Goal: Browse casually: Explore the website without a specific task or goal

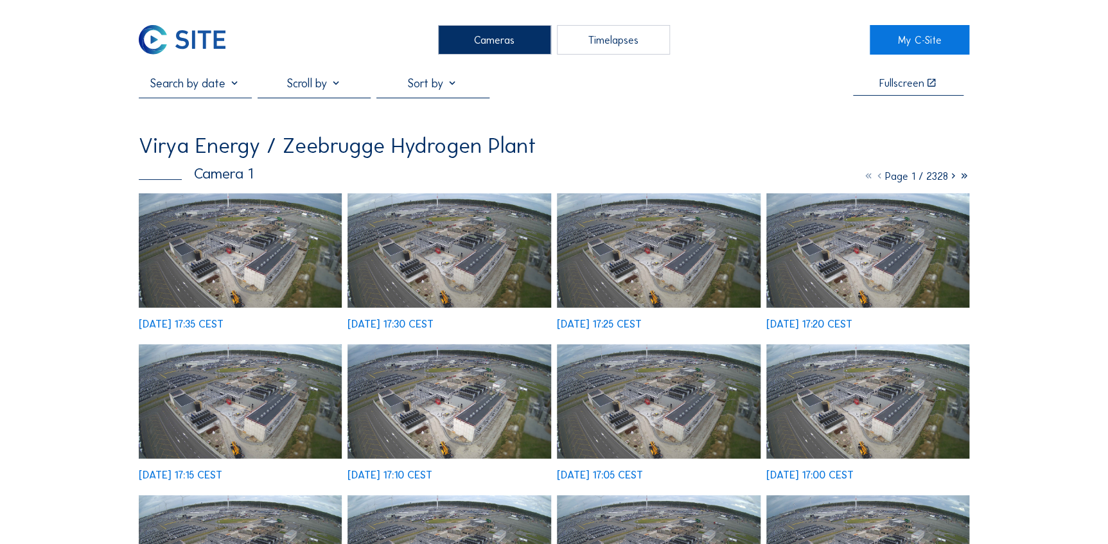
click at [418, 419] on img at bounding box center [450, 401] width 204 height 114
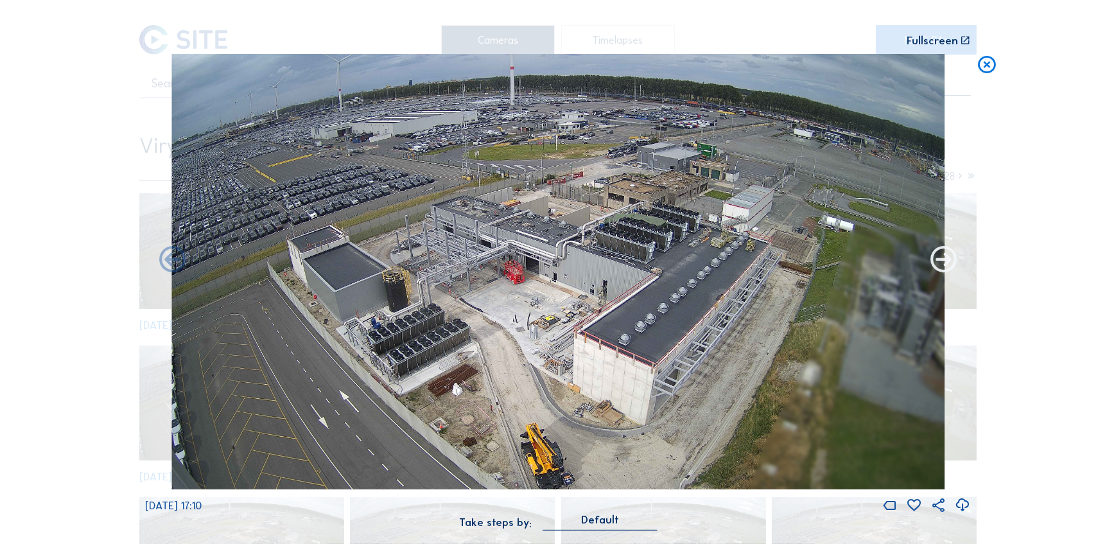
click at [935, 258] on icon at bounding box center [944, 261] width 32 height 32
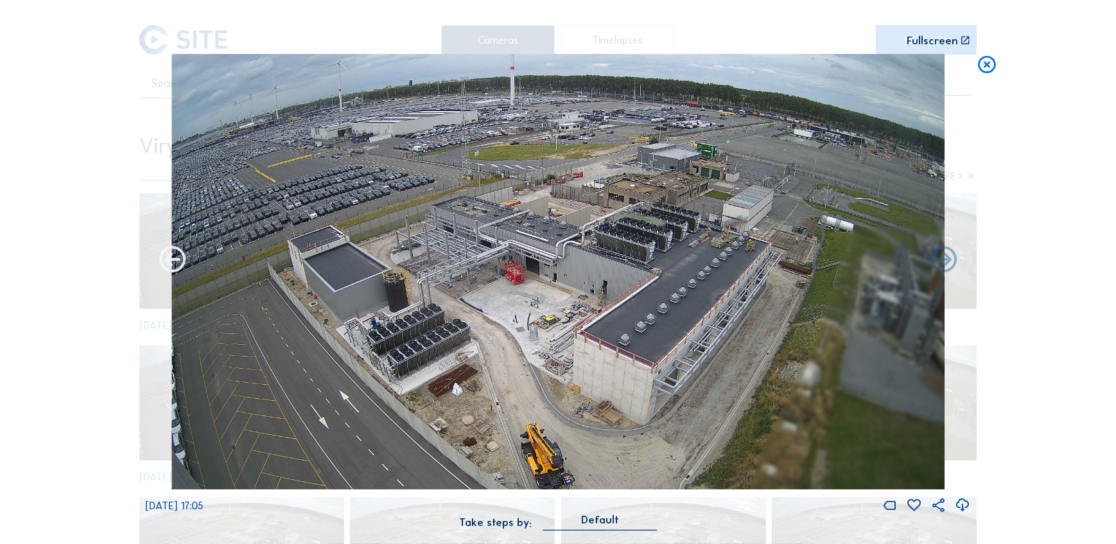
click at [167, 262] on icon at bounding box center [173, 261] width 32 height 32
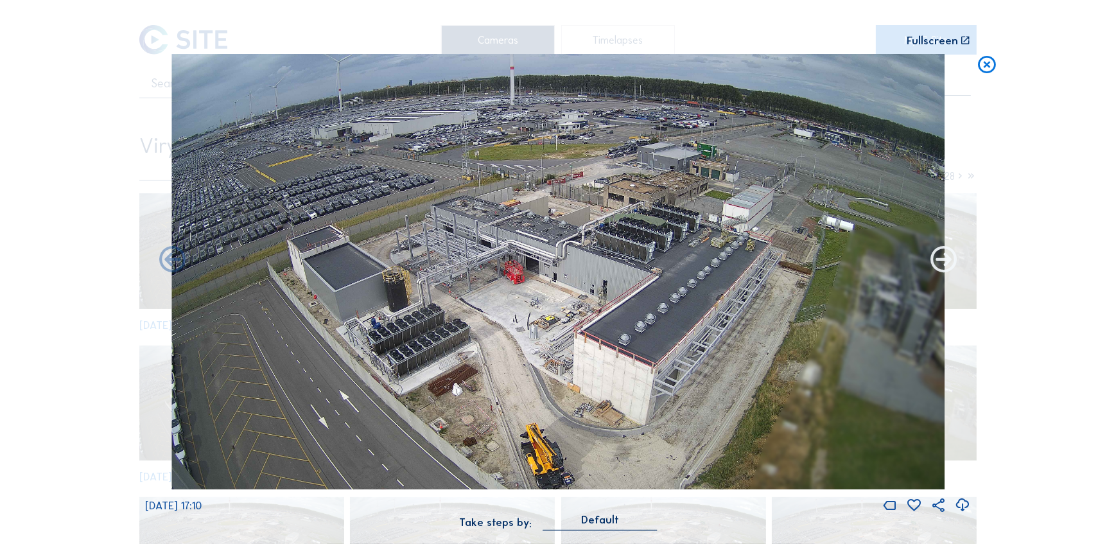
click at [935, 258] on icon at bounding box center [944, 261] width 32 height 32
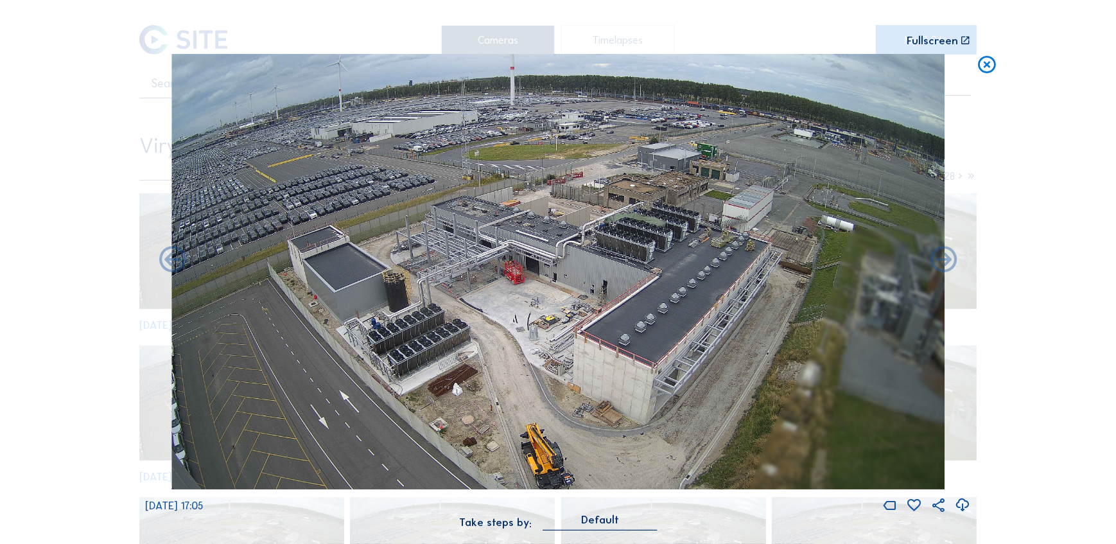
click at [935, 258] on icon at bounding box center [944, 261] width 32 height 32
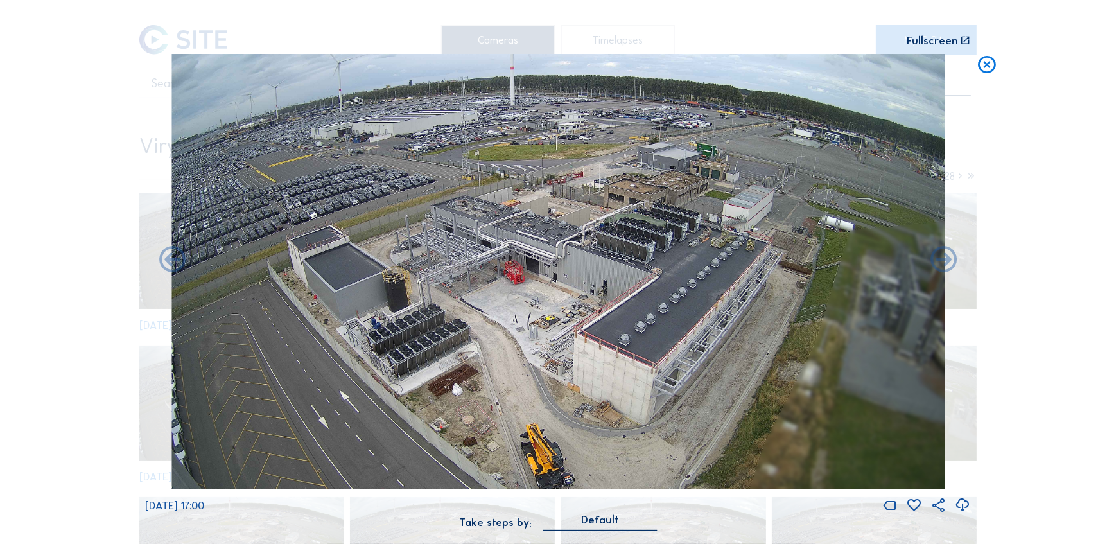
click at [935, 258] on icon at bounding box center [944, 261] width 32 height 32
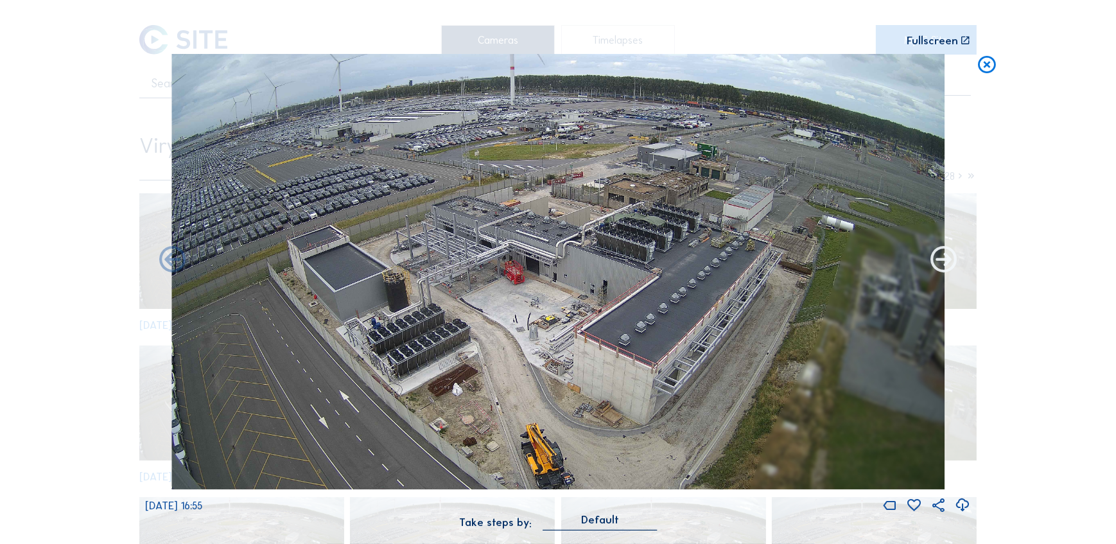
click at [937, 270] on icon at bounding box center [944, 261] width 32 height 32
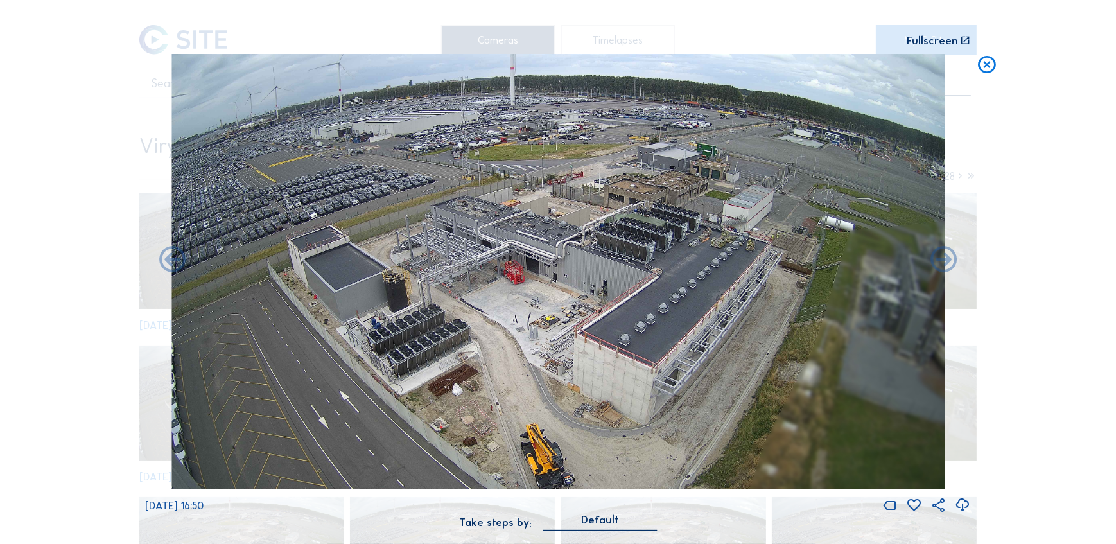
click at [937, 270] on icon at bounding box center [944, 261] width 32 height 32
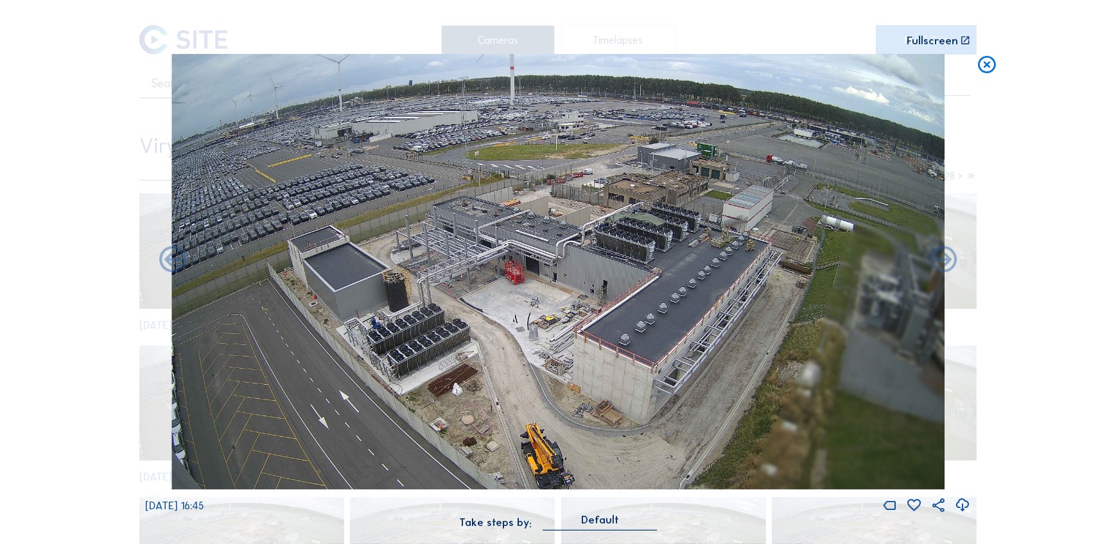
click at [937, 270] on icon at bounding box center [944, 261] width 32 height 32
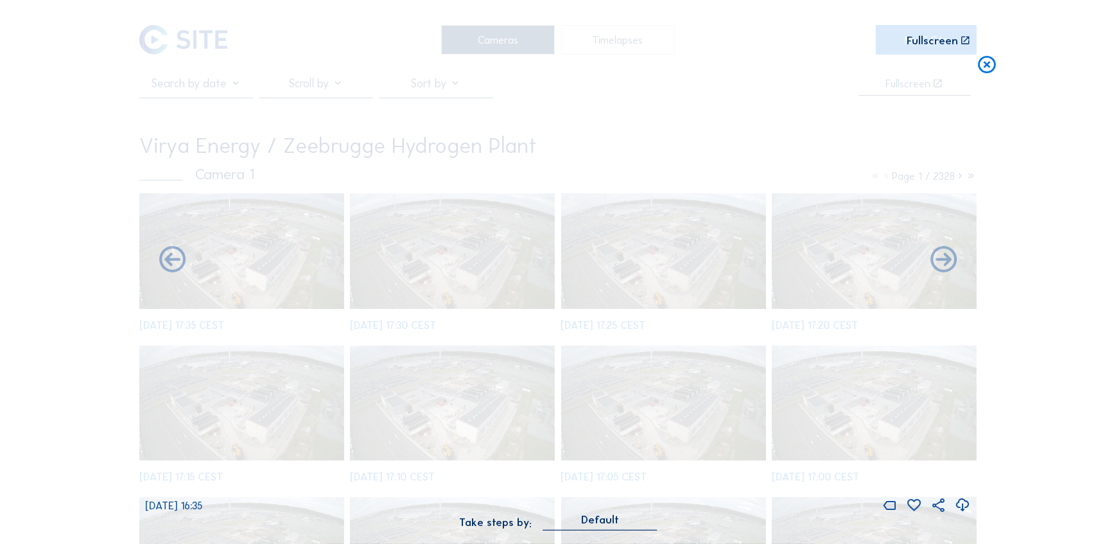
click at [168, 263] on icon at bounding box center [173, 261] width 32 height 32
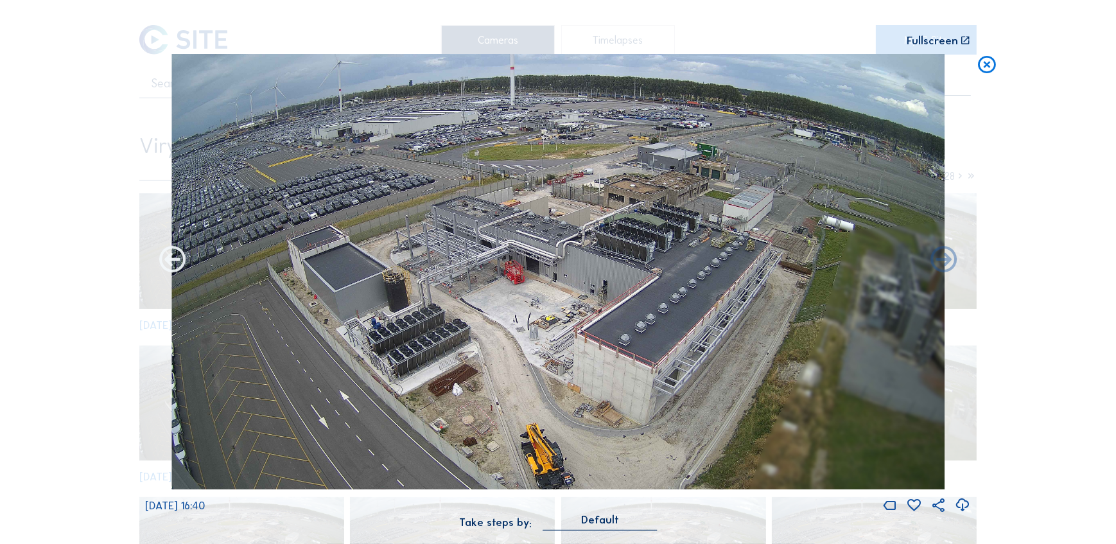
click at [168, 263] on icon at bounding box center [173, 261] width 32 height 32
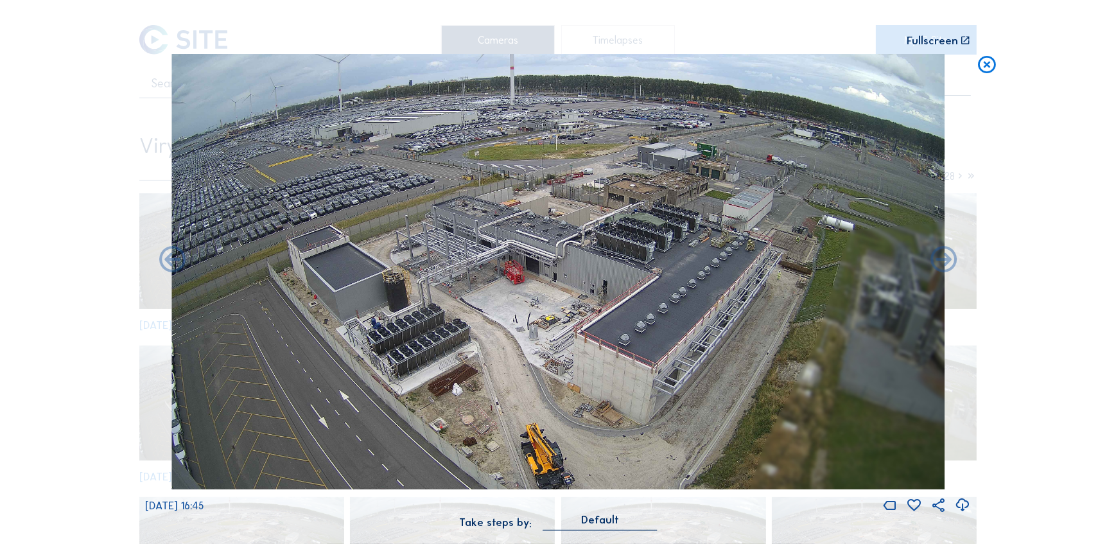
click at [168, 263] on icon at bounding box center [173, 261] width 32 height 32
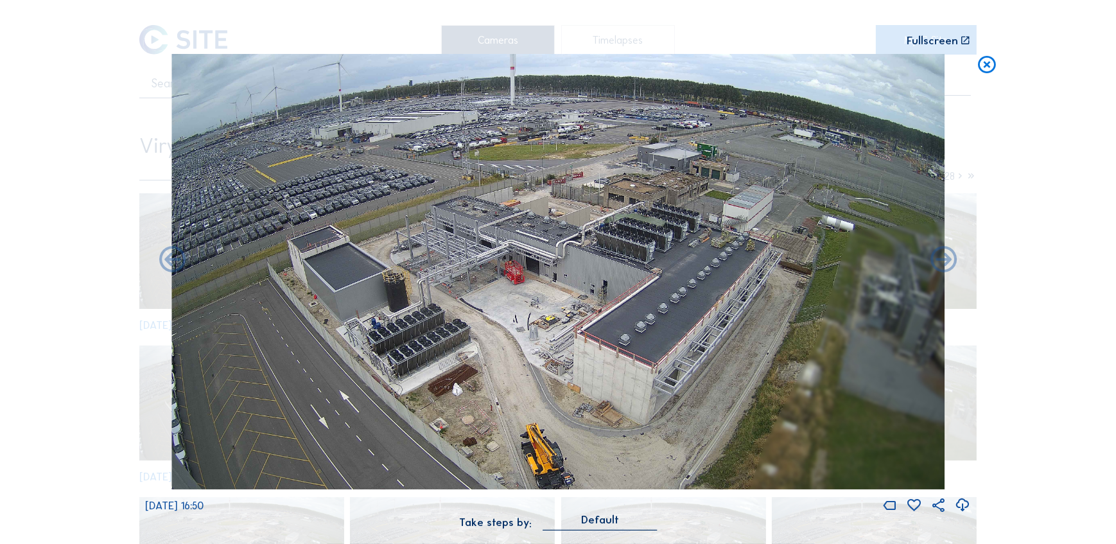
click at [168, 263] on icon at bounding box center [173, 261] width 32 height 32
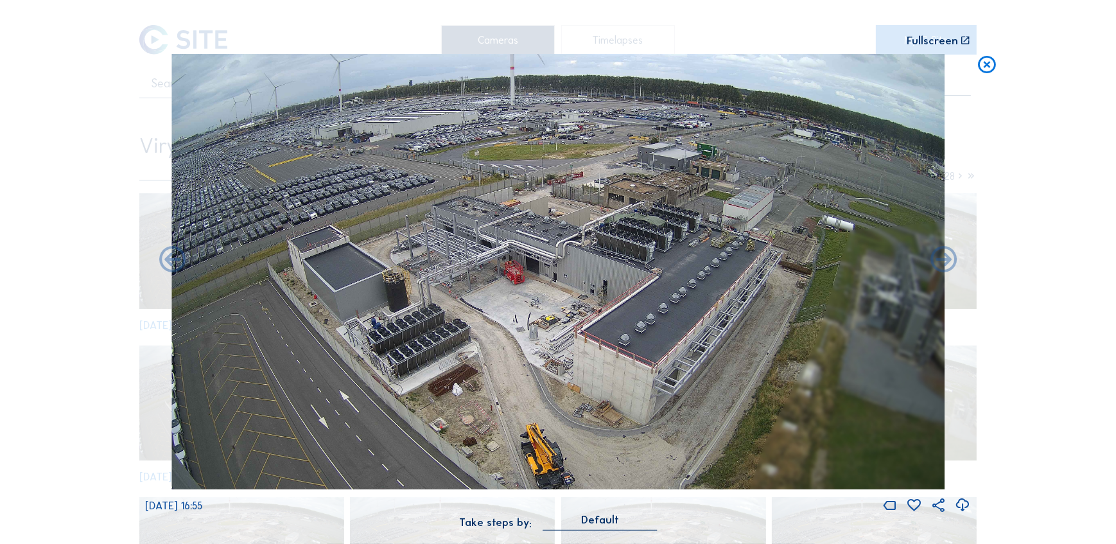
click at [168, 263] on icon at bounding box center [173, 261] width 32 height 32
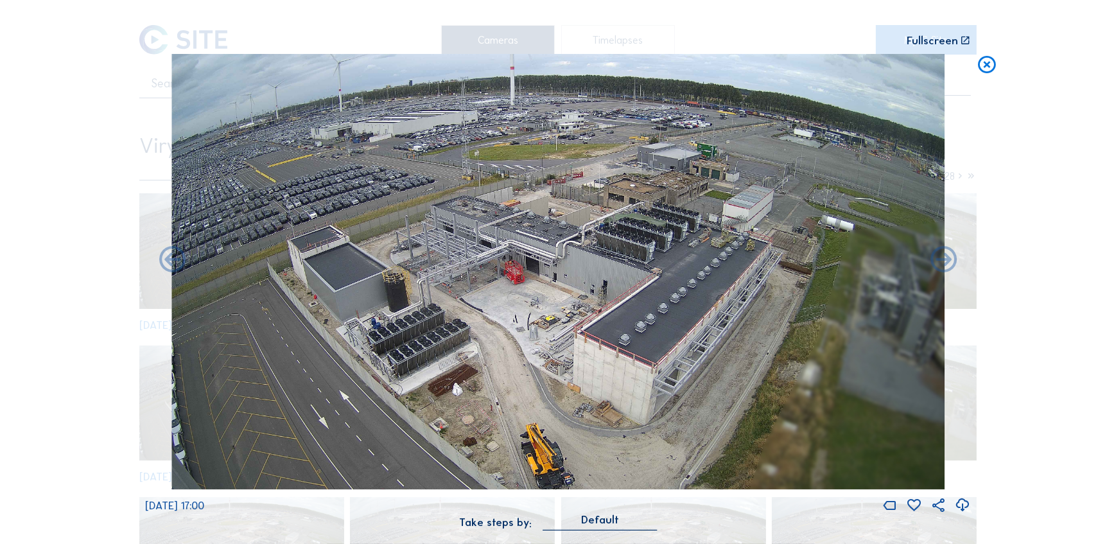
click at [168, 263] on icon at bounding box center [173, 261] width 32 height 32
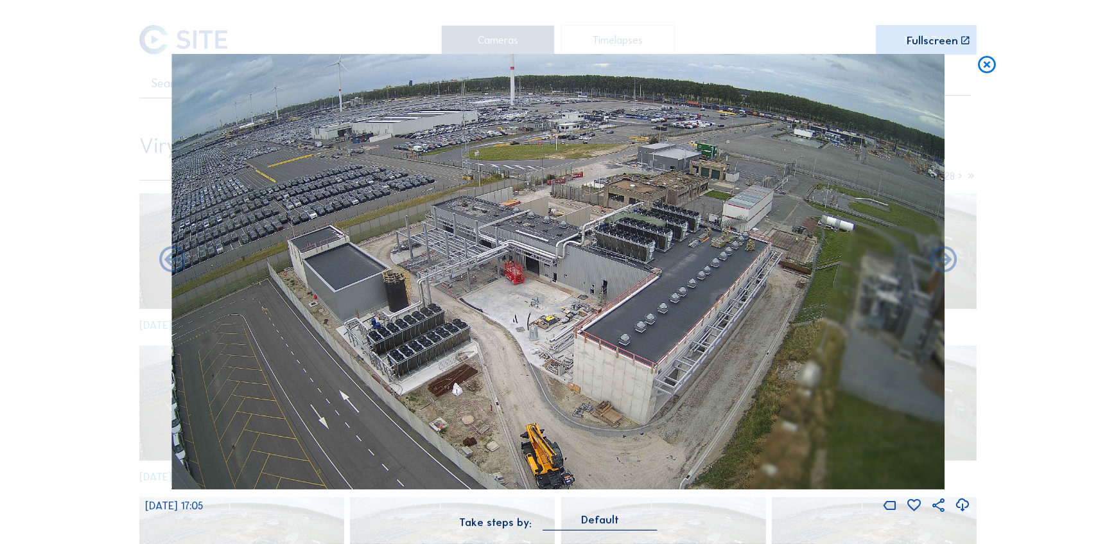
click at [168, 263] on icon at bounding box center [173, 261] width 32 height 32
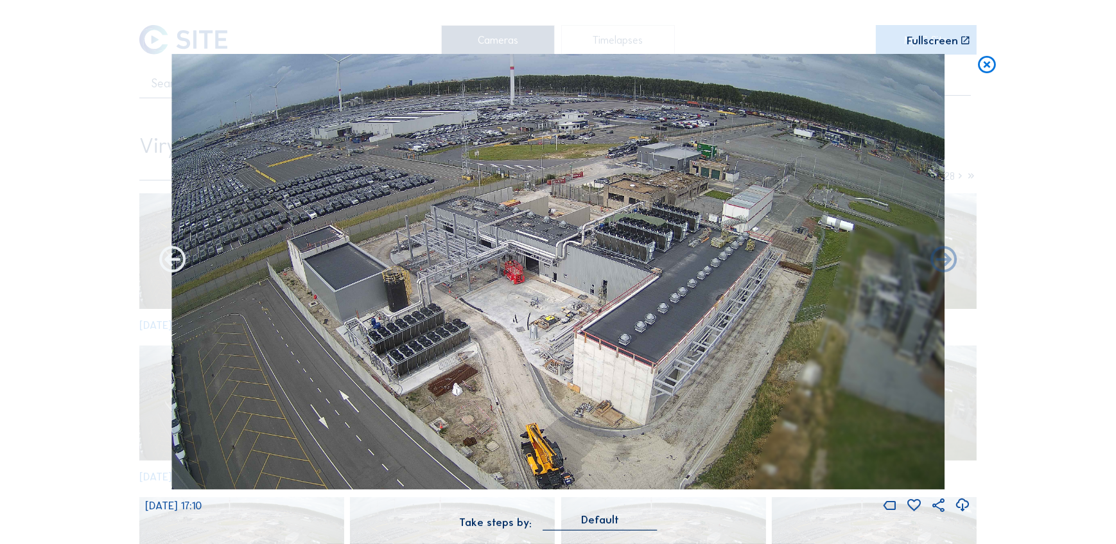
click at [168, 263] on icon at bounding box center [173, 261] width 32 height 32
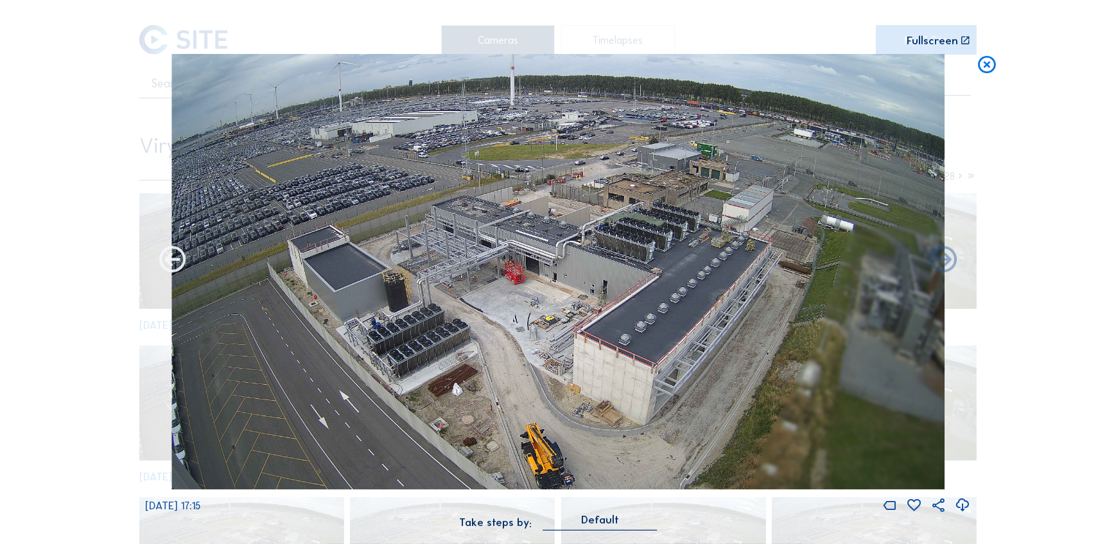
click at [168, 263] on icon at bounding box center [173, 261] width 32 height 32
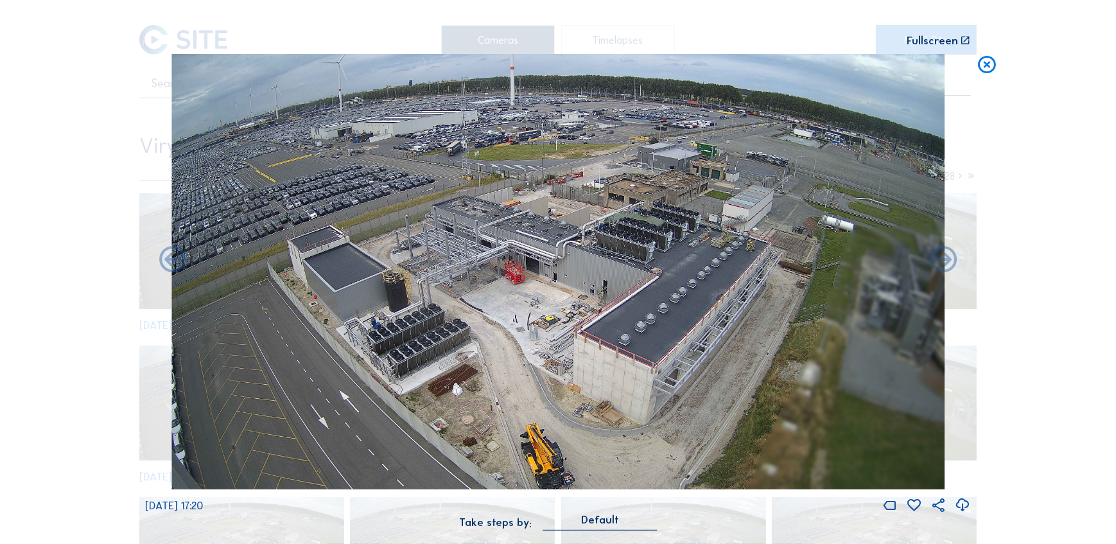
click at [168, 263] on icon at bounding box center [173, 261] width 32 height 32
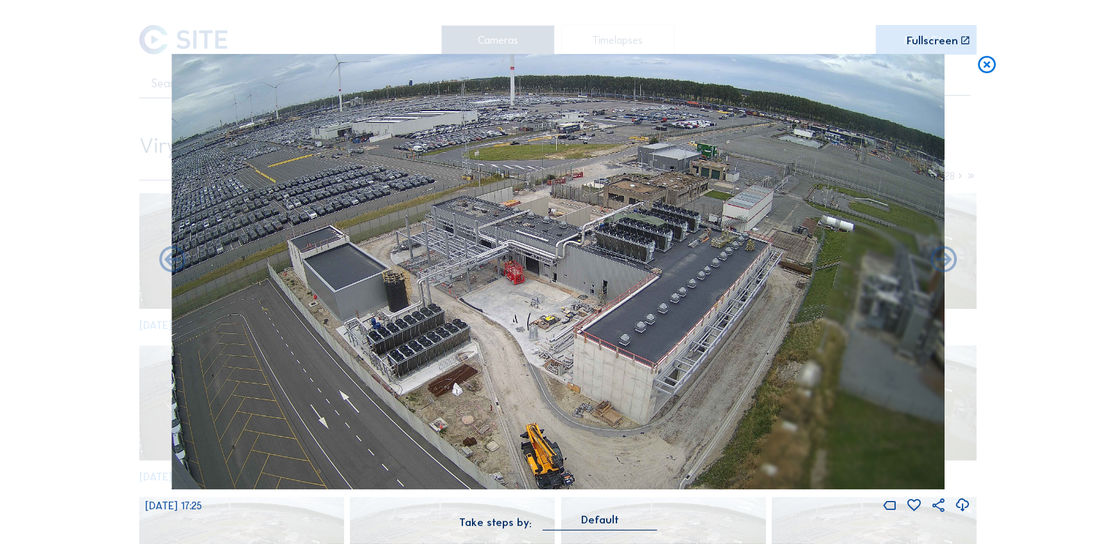
click at [168, 263] on icon at bounding box center [173, 261] width 32 height 32
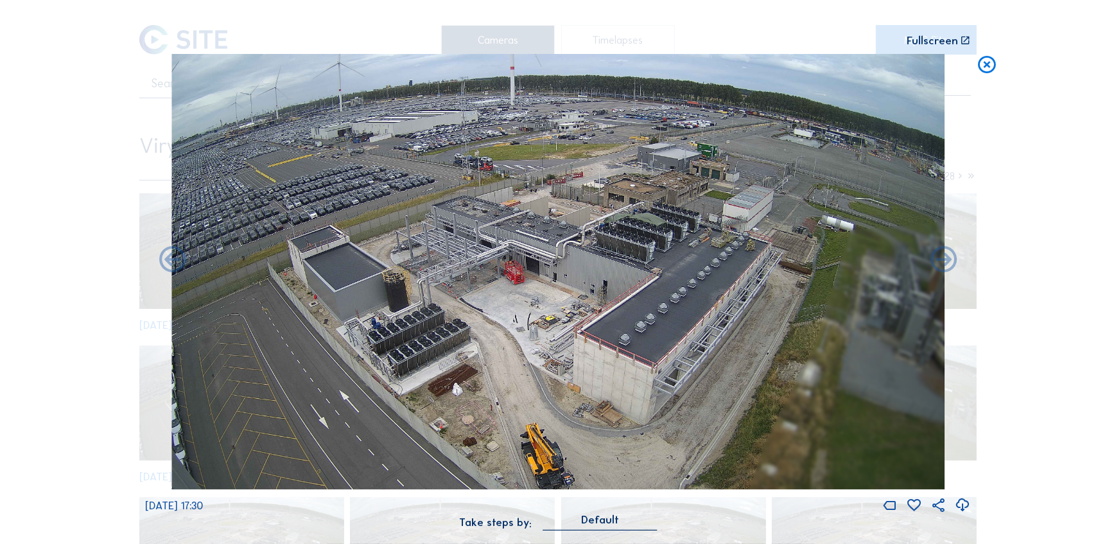
click at [168, 263] on icon at bounding box center [173, 261] width 32 height 32
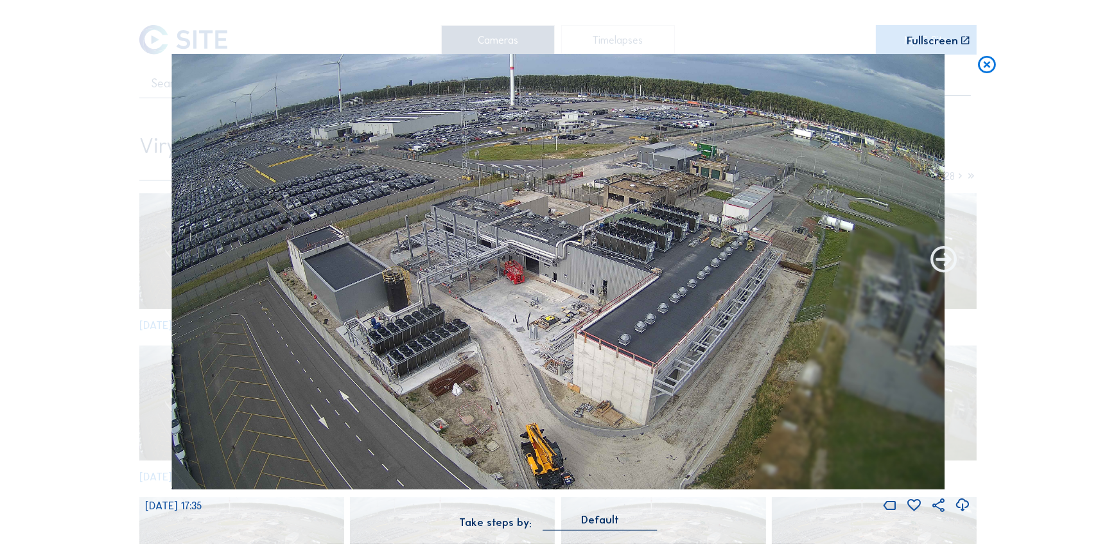
click at [939, 256] on icon at bounding box center [944, 261] width 32 height 32
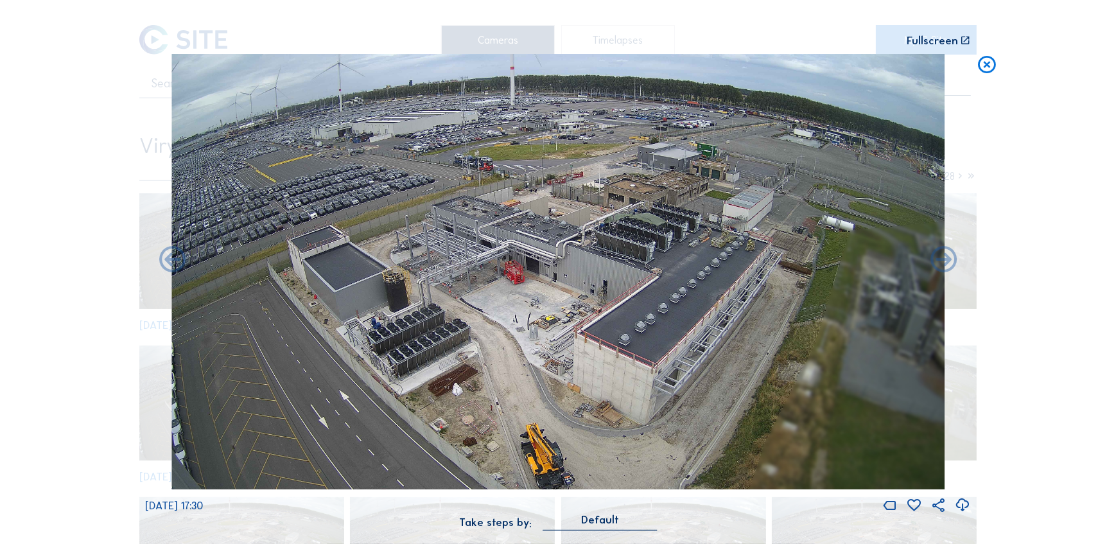
click at [939, 256] on icon at bounding box center [944, 261] width 32 height 32
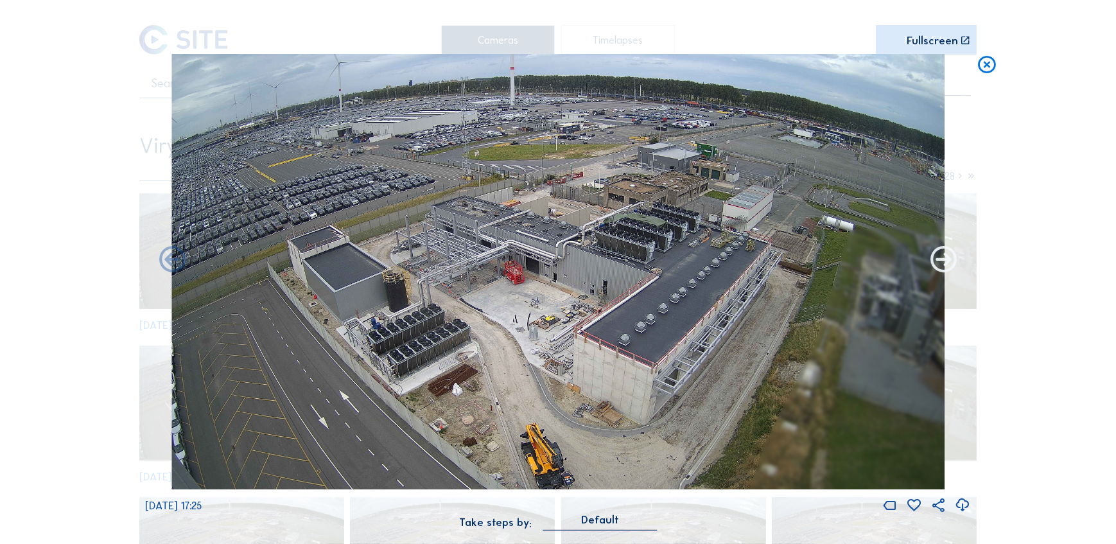
click at [939, 256] on icon at bounding box center [944, 261] width 32 height 32
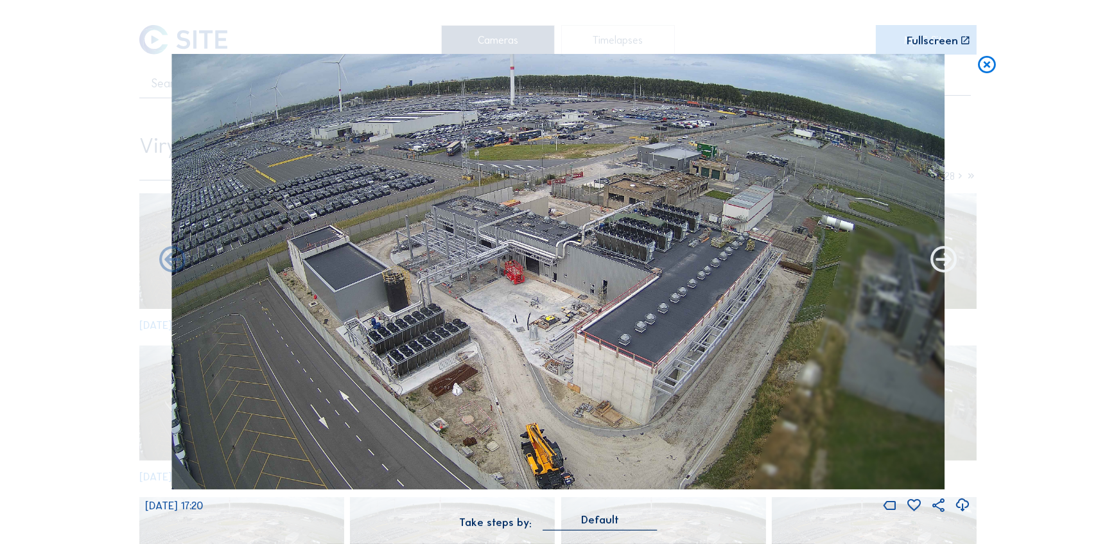
click at [939, 256] on icon at bounding box center [944, 261] width 32 height 32
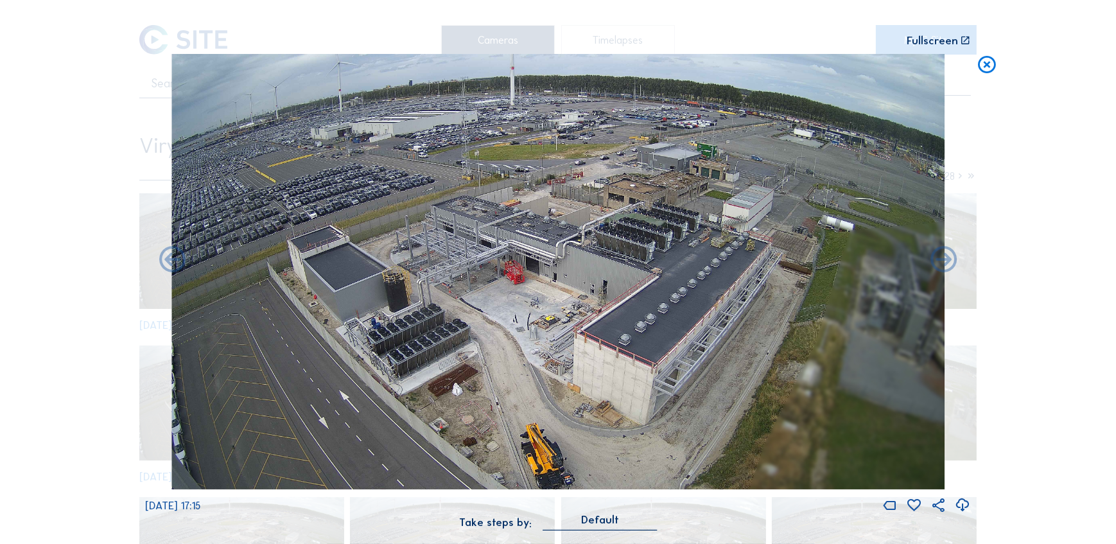
click at [939, 256] on icon at bounding box center [944, 261] width 32 height 32
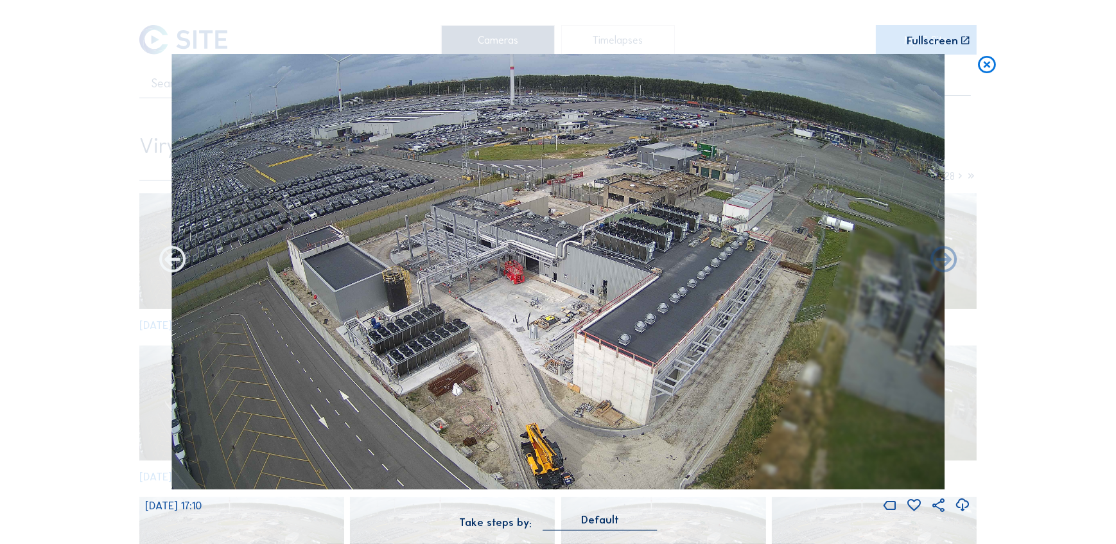
click at [166, 263] on icon at bounding box center [173, 261] width 32 height 32
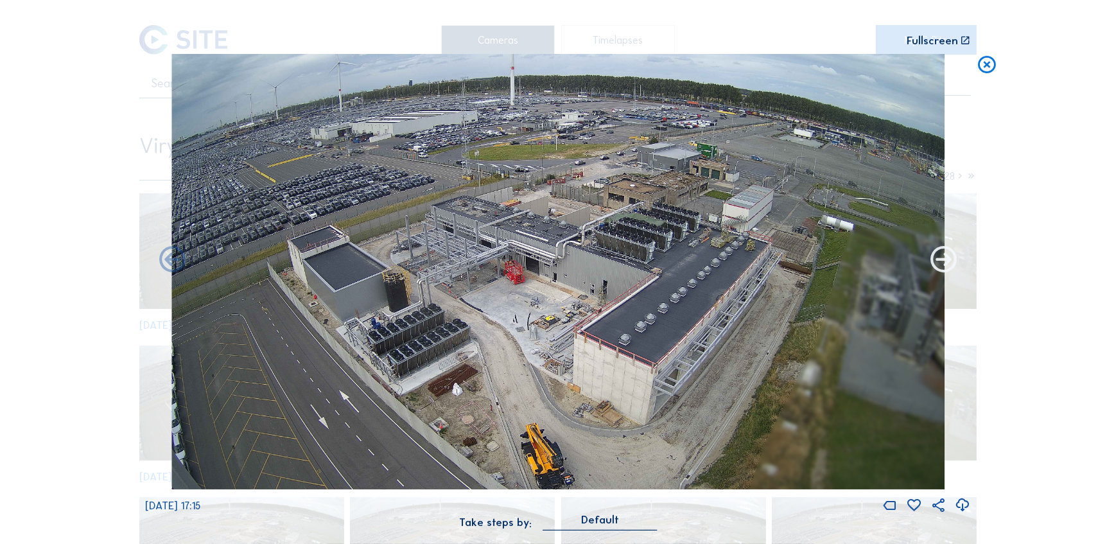
click at [944, 266] on icon at bounding box center [944, 261] width 32 height 32
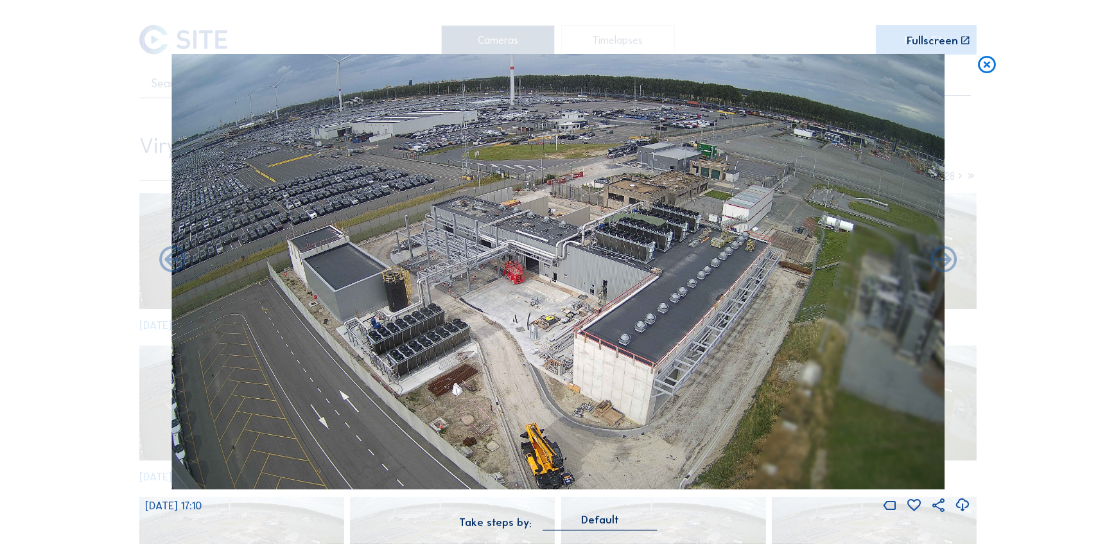
click at [944, 266] on icon at bounding box center [944, 261] width 32 height 32
